Goal: Book appointment/travel/reservation

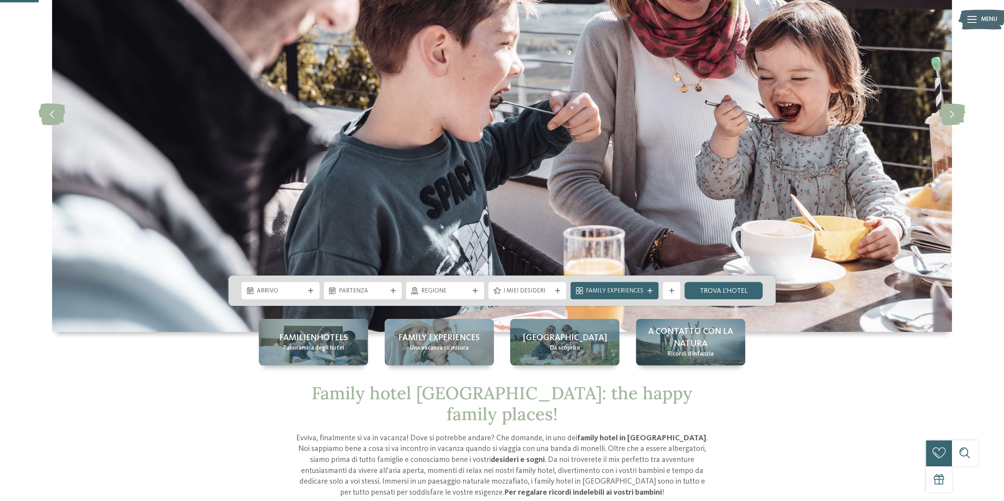
scroll to position [158, 0]
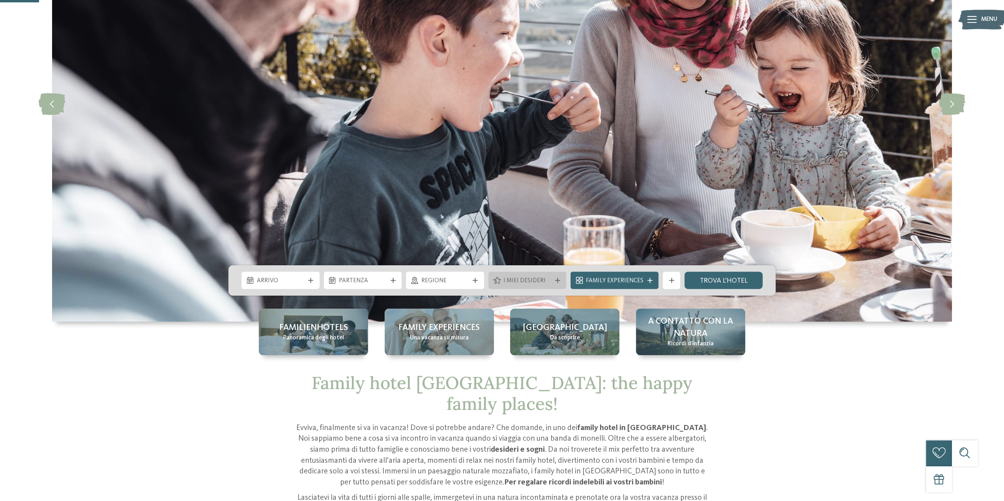
click at [519, 278] on span "I miei desideri" at bounding box center [527, 281] width 48 height 9
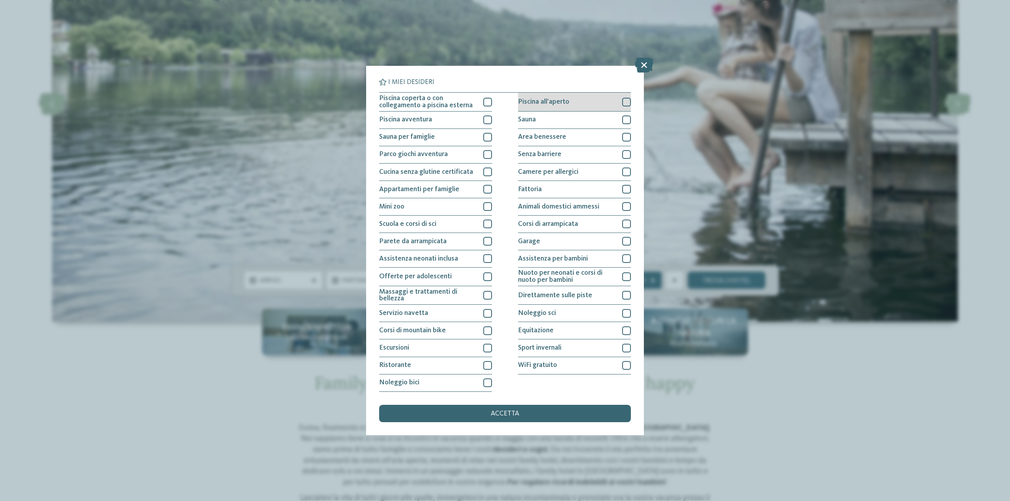
click at [630, 103] on div at bounding box center [626, 102] width 9 height 9
click at [623, 135] on div at bounding box center [626, 137] width 9 height 9
click at [528, 420] on div "accetta" at bounding box center [505, 413] width 252 height 17
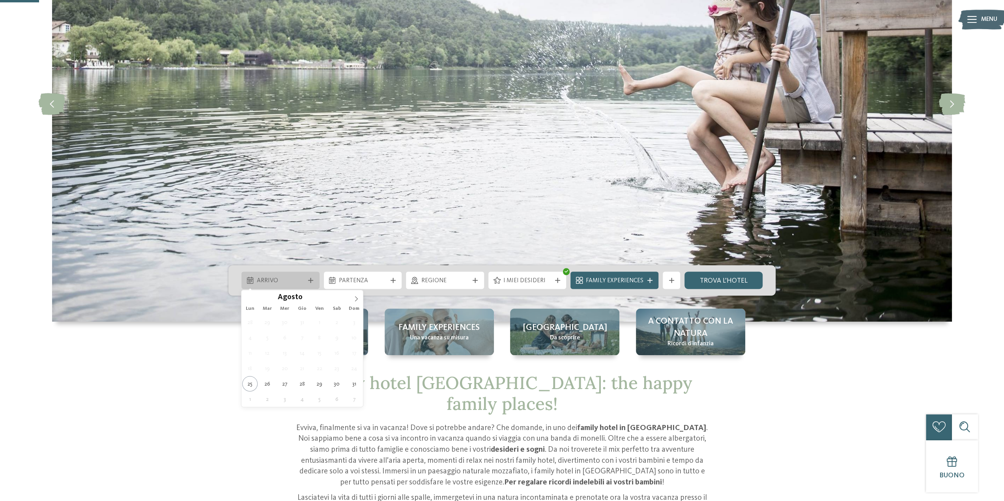
click at [304, 279] on span "Arrivo" at bounding box center [281, 281] width 48 height 9
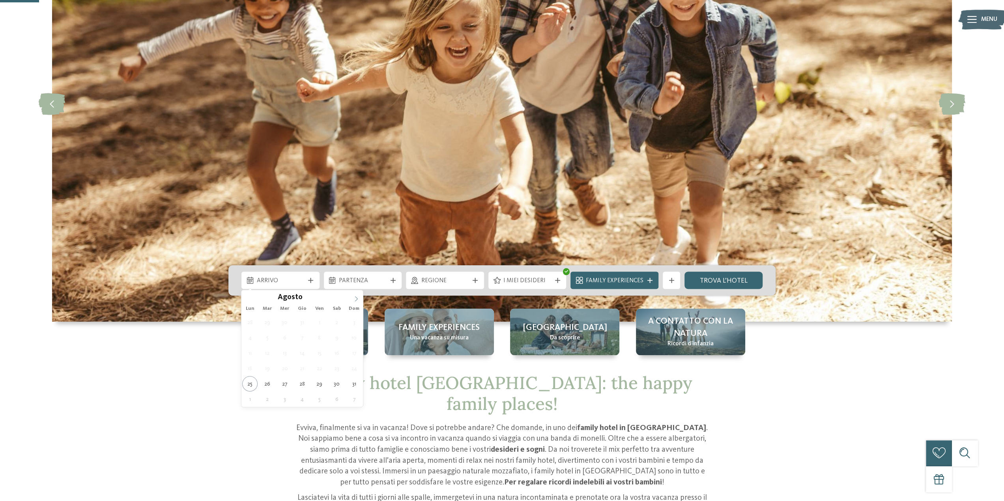
click at [353, 300] on span at bounding box center [356, 296] width 13 height 13
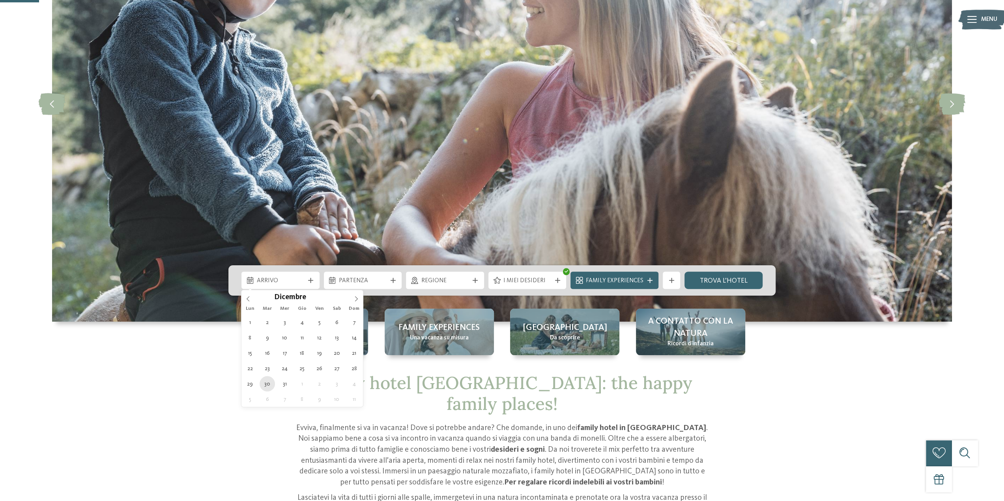
type div "30.12.2025"
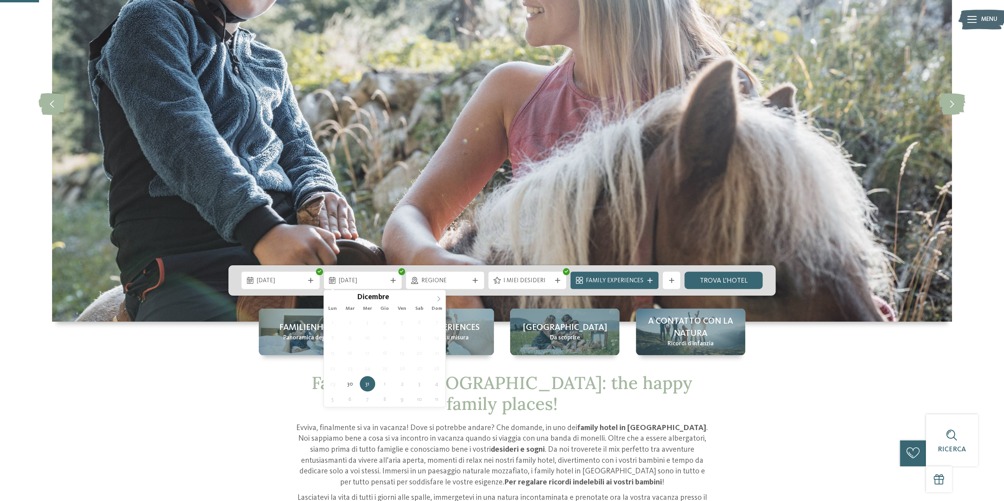
type input "****"
click at [439, 297] on icon at bounding box center [439, 299] width 6 height 6
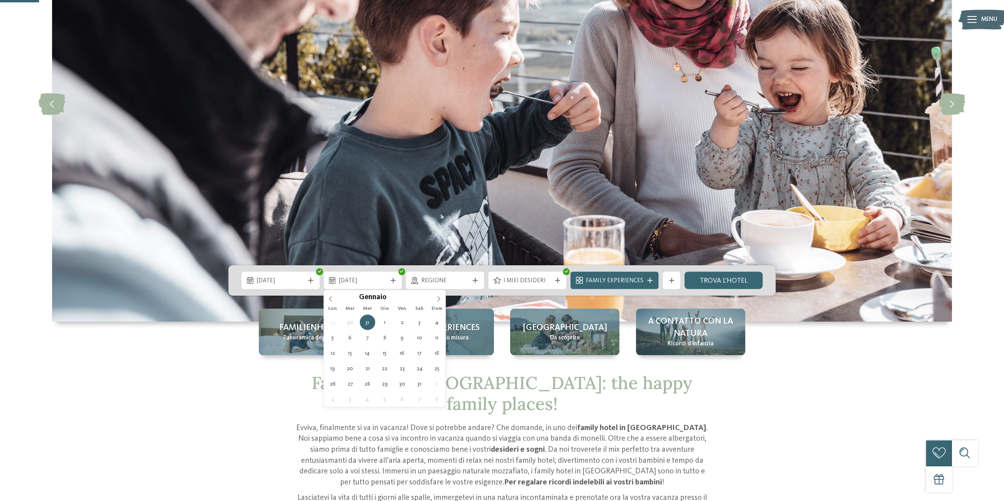
type div "03.01.2026"
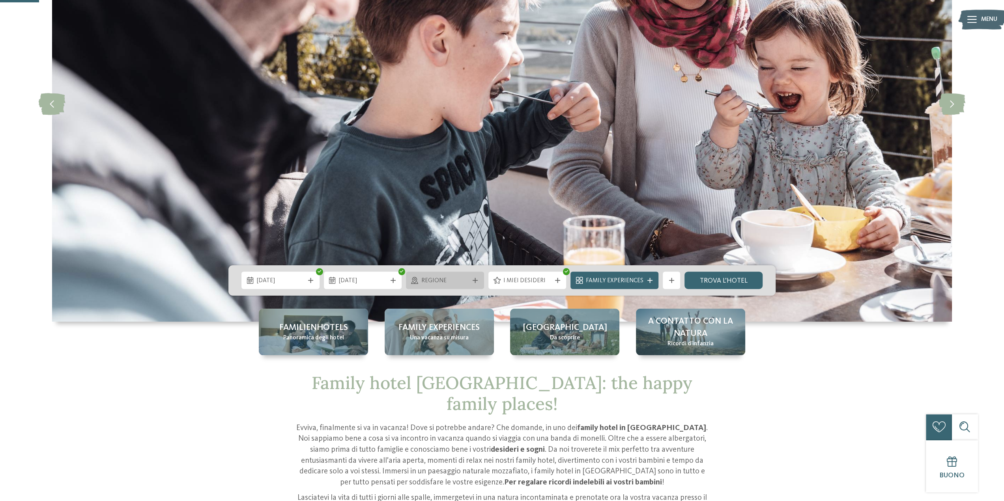
click at [451, 279] on span "Regione" at bounding box center [445, 281] width 48 height 9
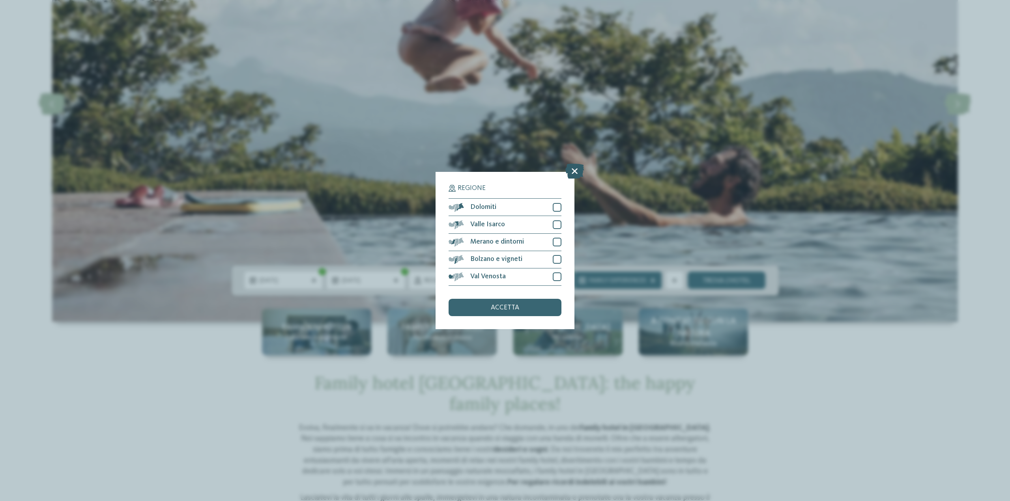
click at [568, 173] on icon at bounding box center [574, 171] width 19 height 15
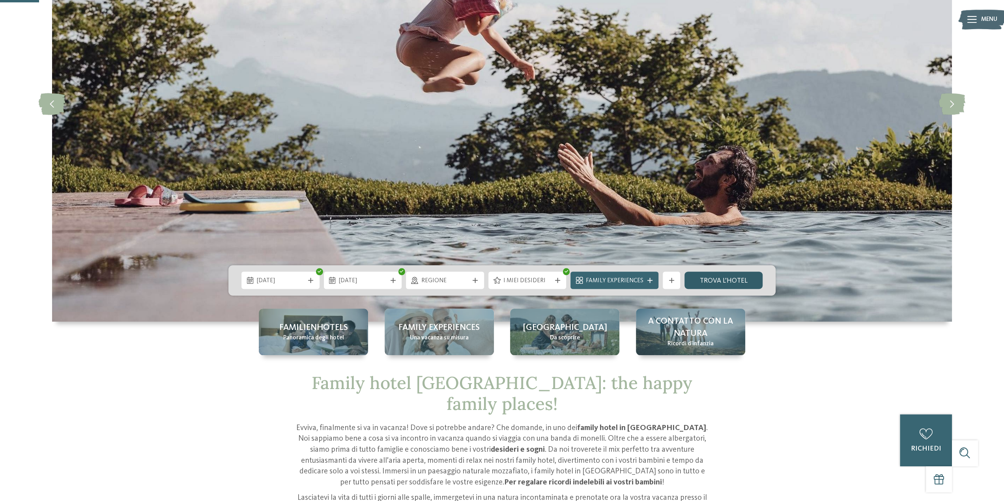
click at [736, 288] on link "trova l’hotel" at bounding box center [723, 280] width 78 height 17
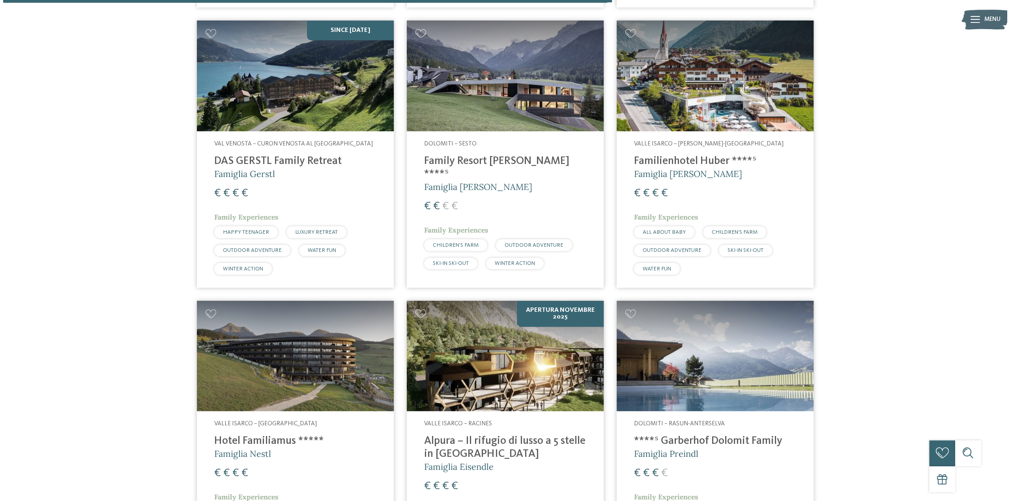
scroll to position [488, 0]
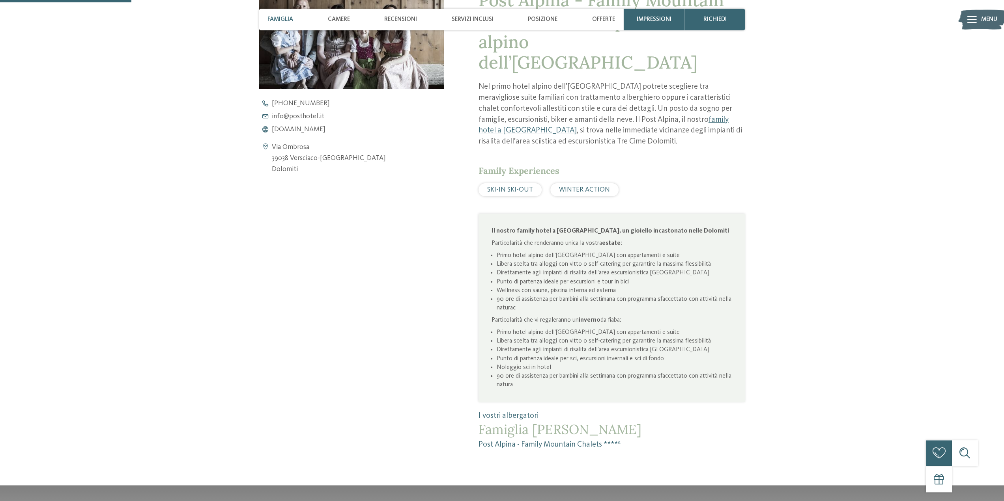
scroll to position [434, 0]
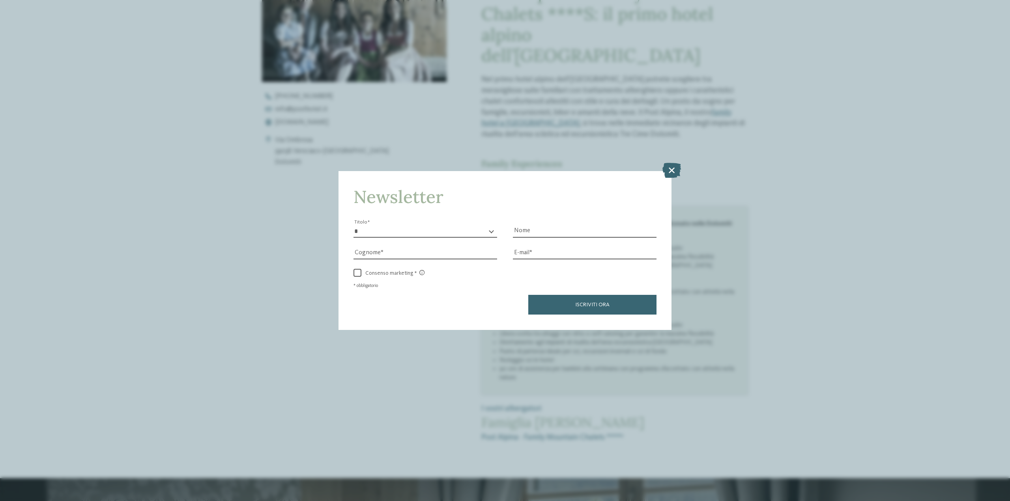
click at [292, 124] on div "Newsletter * ****** ******* ******** ****** Titolo Nome Cognome Fax" at bounding box center [505, 250] width 1010 height 501
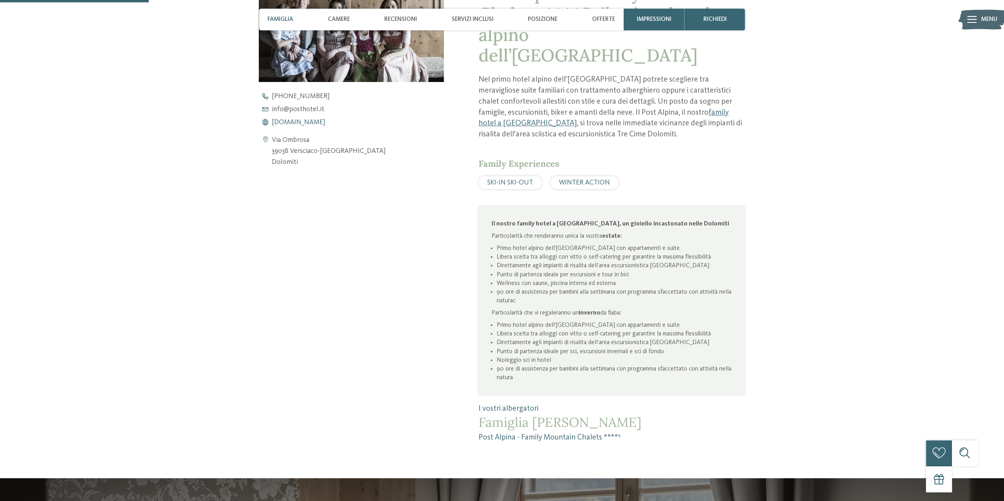
click at [292, 124] on span "www.postalpina.it" at bounding box center [299, 122] width 54 height 7
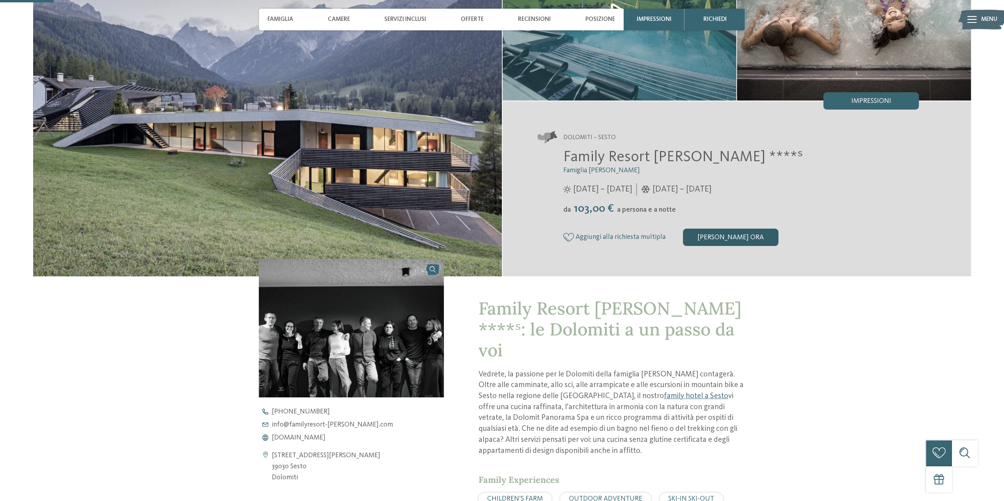
scroll to position [158, 0]
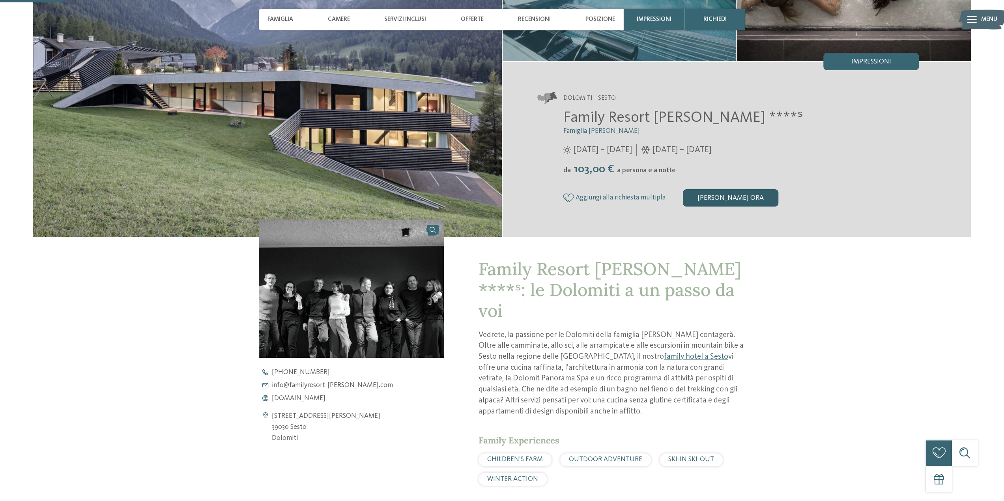
click at [741, 194] on div "[PERSON_NAME] ora" at bounding box center [730, 197] width 95 height 17
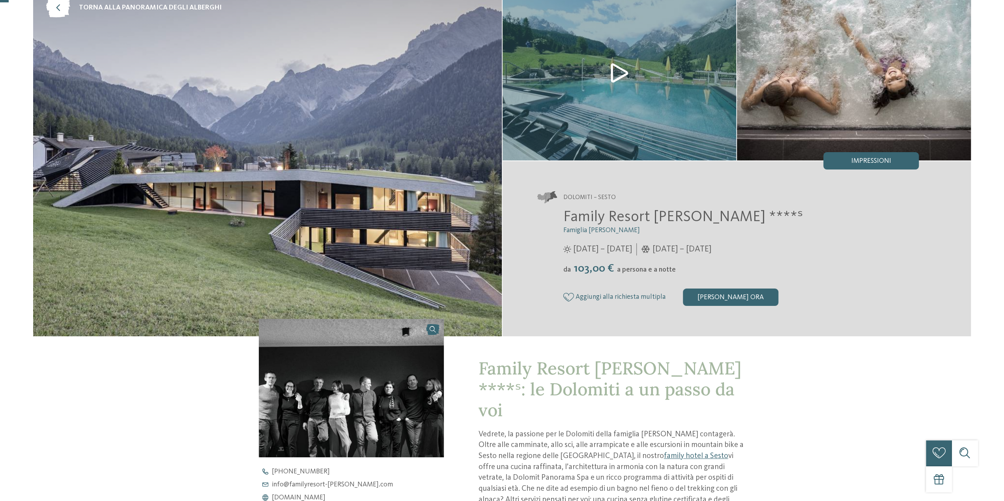
scroll to position [0, 0]
